Goal: Task Accomplishment & Management: Manage account settings

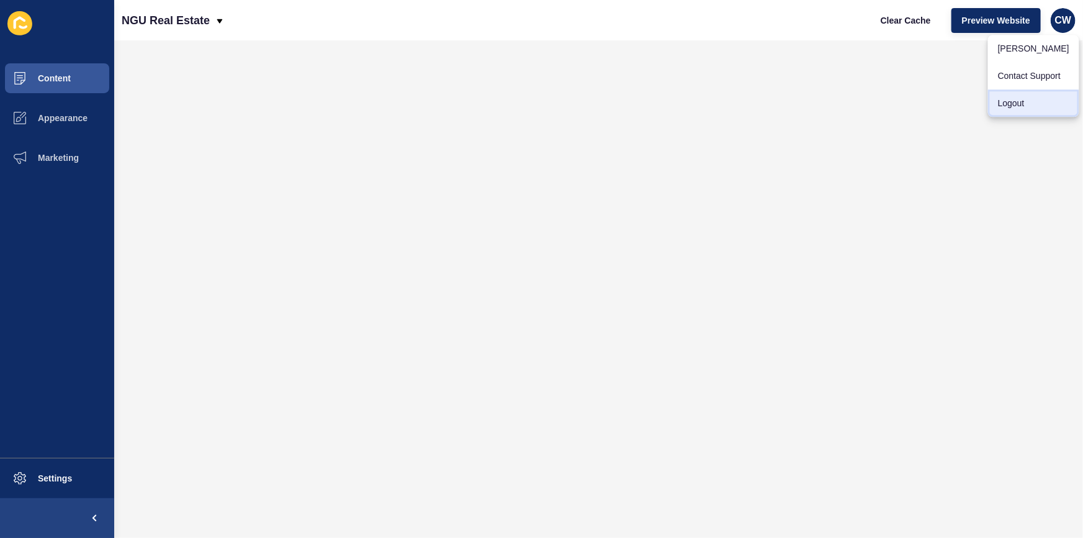
click at [1028, 102] on link "Logout" at bounding box center [1033, 102] width 91 height 27
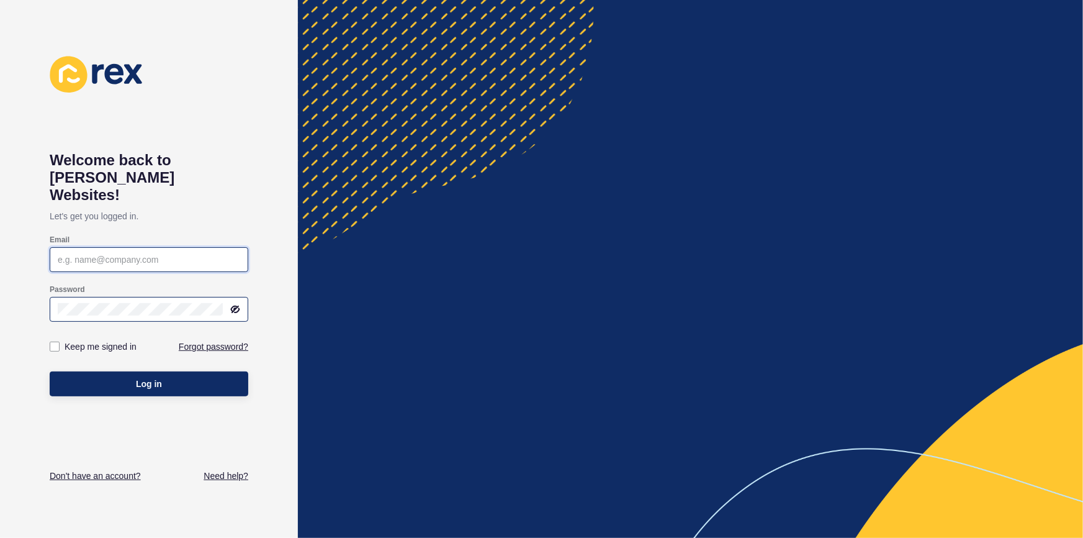
type input "claire@ngurealestate.com.au"
click at [151, 253] on input "claire@ngurealestate.com.au" at bounding box center [149, 259] width 182 height 12
click at [171, 248] on div "claire@ngurealestate.com.au" at bounding box center [149, 259] width 199 height 25
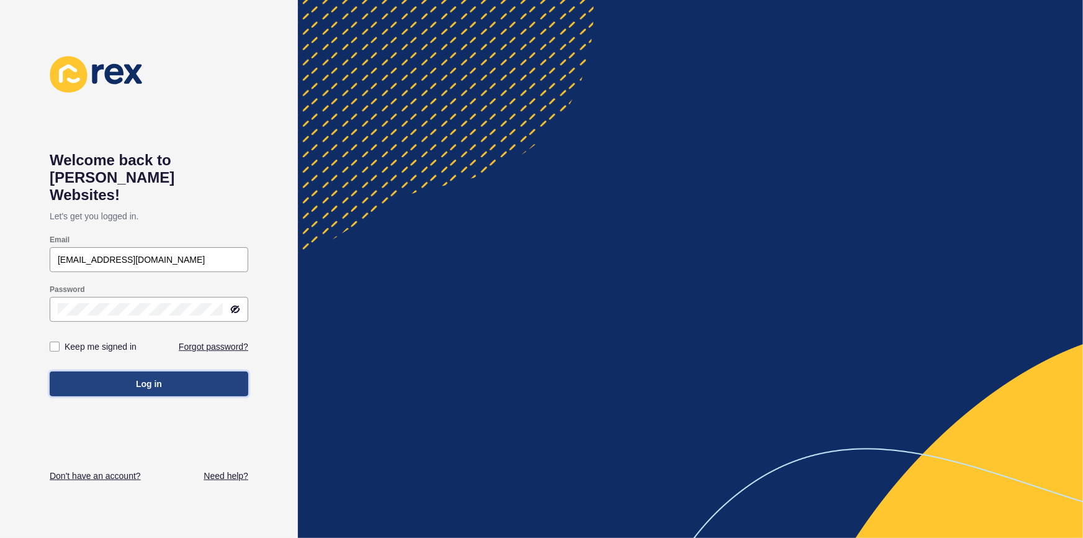
click at [150, 377] on span "Log in" at bounding box center [149, 383] width 26 height 12
